Goal: Task Accomplishment & Management: Use online tool/utility

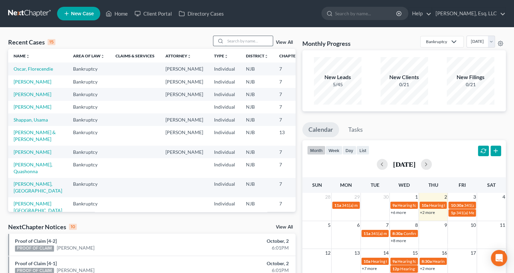
click at [252, 41] on input "search" at bounding box center [249, 41] width 48 height 10
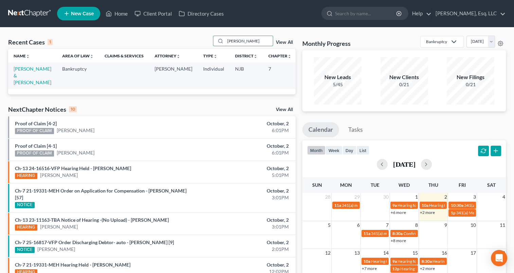
type input "[PERSON_NAME]"
click at [26, 79] on td "[PERSON_NAME] & [PERSON_NAME]" at bounding box center [32, 75] width 49 height 26
click at [23, 76] on link "[PERSON_NAME] & [PERSON_NAME]" at bounding box center [33, 75] width 38 height 19
select select "6"
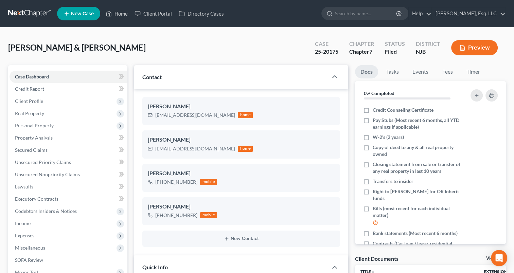
click at [177, 40] on div "[PERSON_NAME] & [PERSON_NAME]'Von Upgraded Case 25-20175 Chapter Chapter 7 Stat…" at bounding box center [257, 51] width 498 height 30
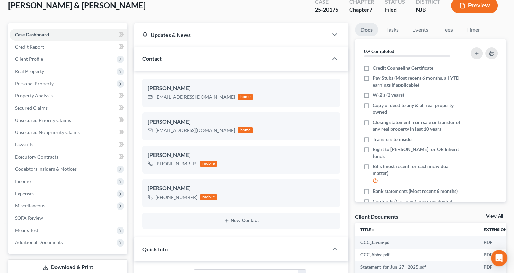
scroll to position [95, 0]
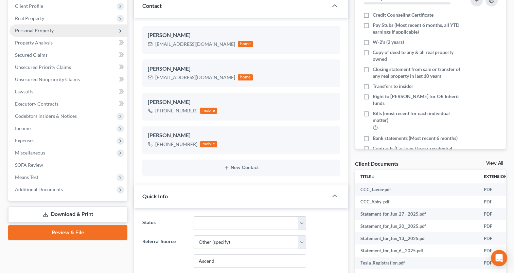
click at [29, 31] on span "Personal Property" at bounding box center [34, 31] width 39 height 6
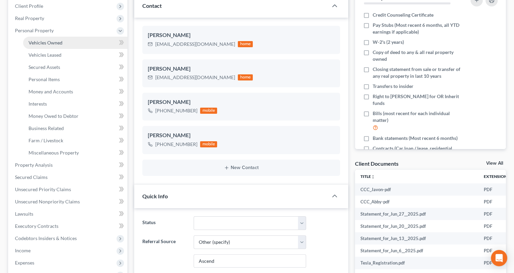
click at [36, 42] on span "Vehicles Owned" at bounding box center [46, 43] width 34 height 6
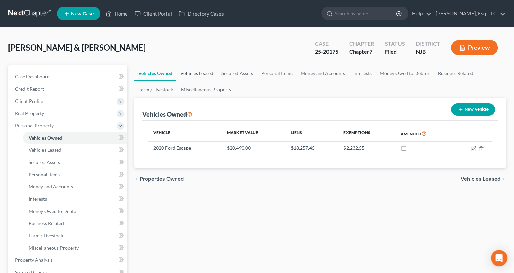
click at [199, 73] on link "Vehicles Leased" at bounding box center [196, 73] width 41 height 16
